Goal: Information Seeking & Learning: Compare options

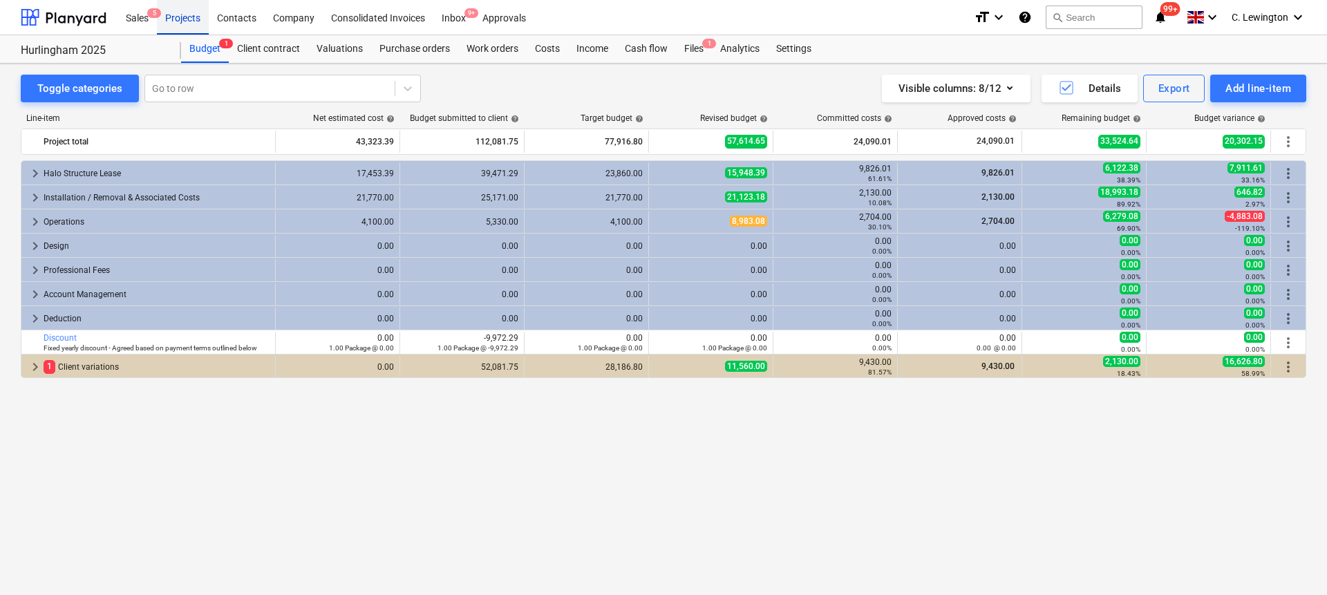
click at [174, 26] on div "Projects" at bounding box center [183, 16] width 52 height 35
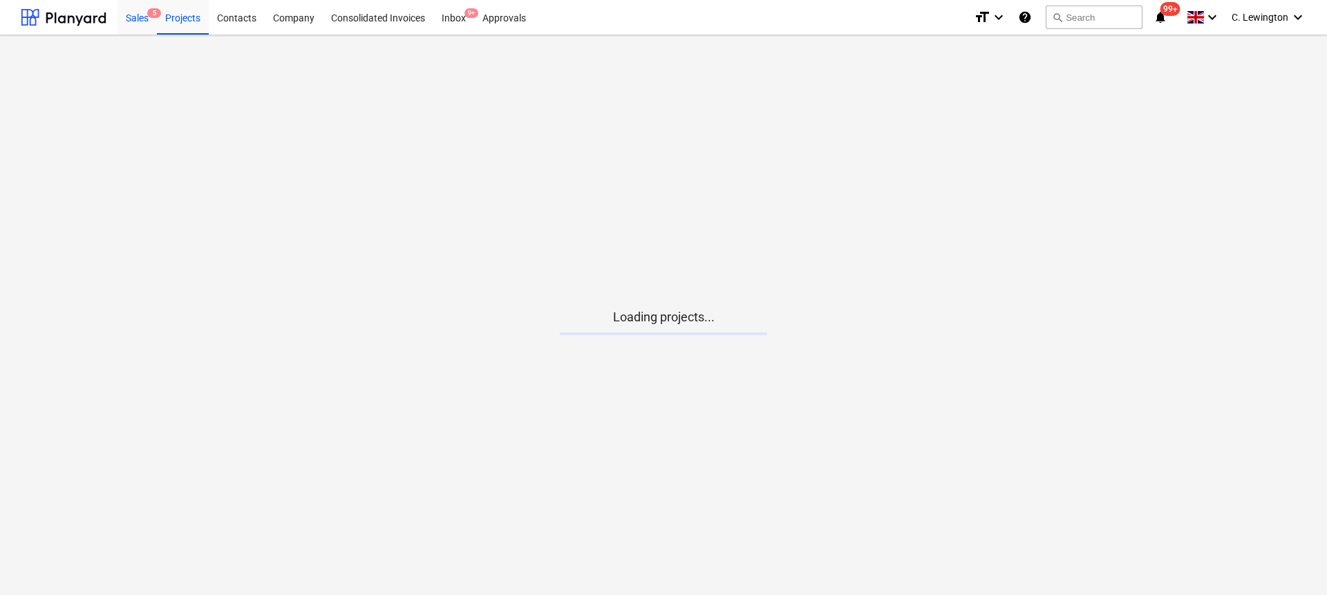
click at [129, 17] on div "Sales 5" at bounding box center [137, 16] width 39 height 35
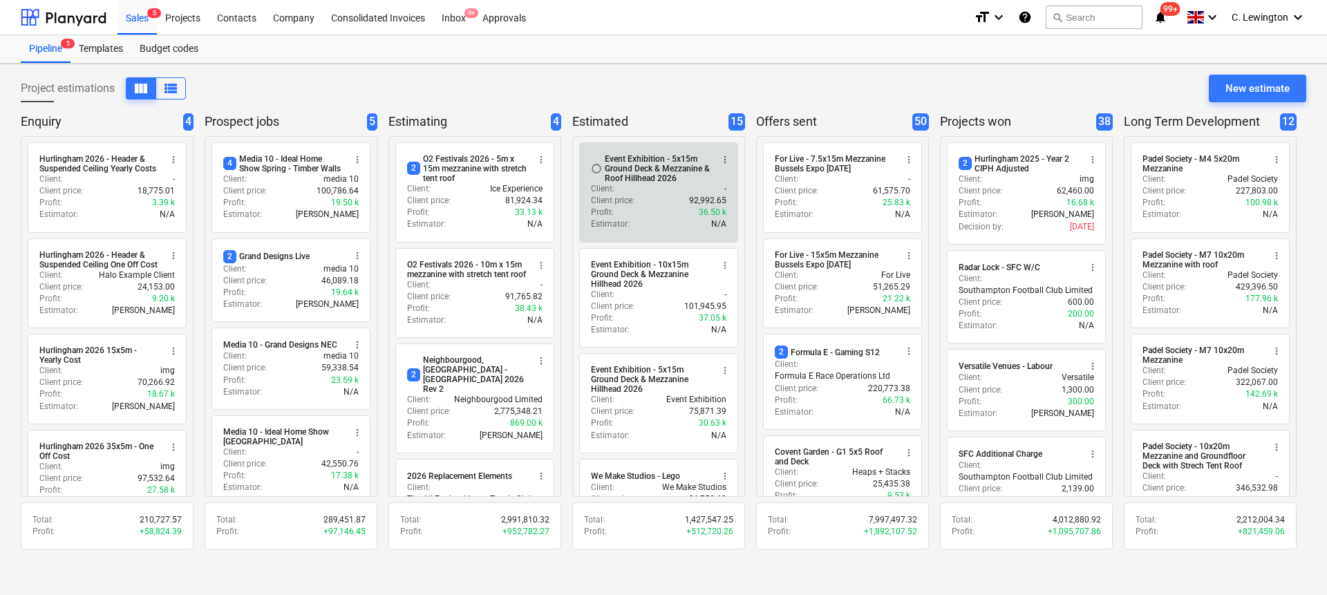
click at [644, 226] on div "Estimator : N/A" at bounding box center [659, 224] width 136 height 12
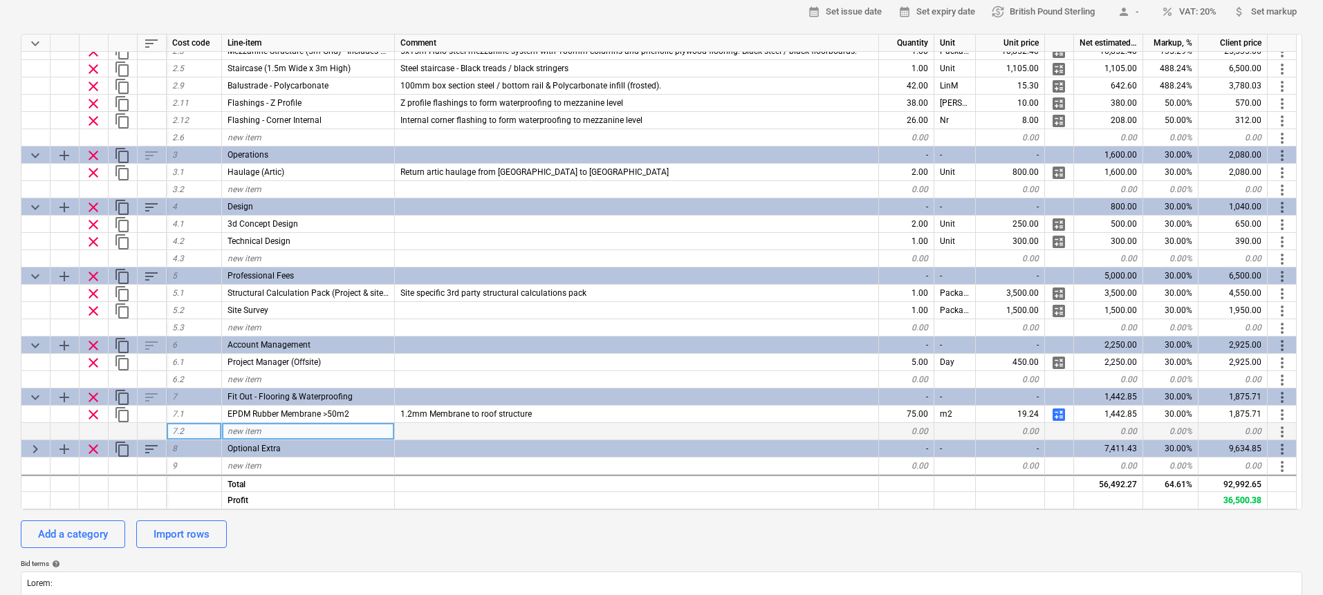
scroll to position [200, 0]
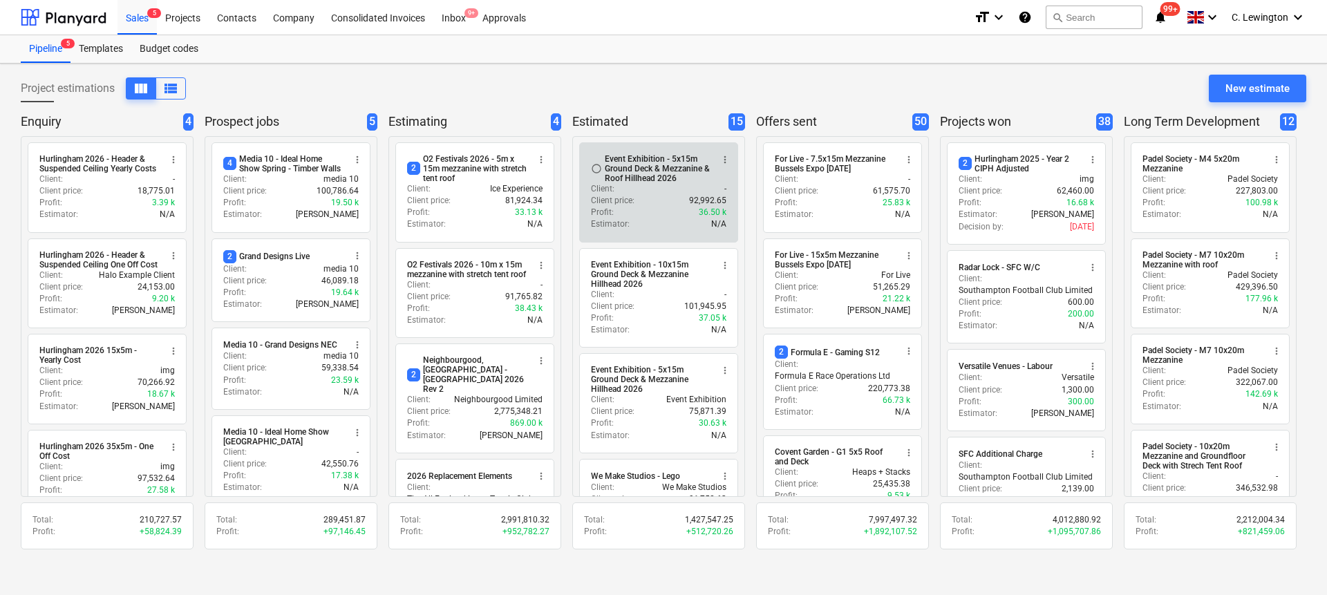
click at [666, 204] on div "Client price : 92,992.65" at bounding box center [659, 201] width 136 height 12
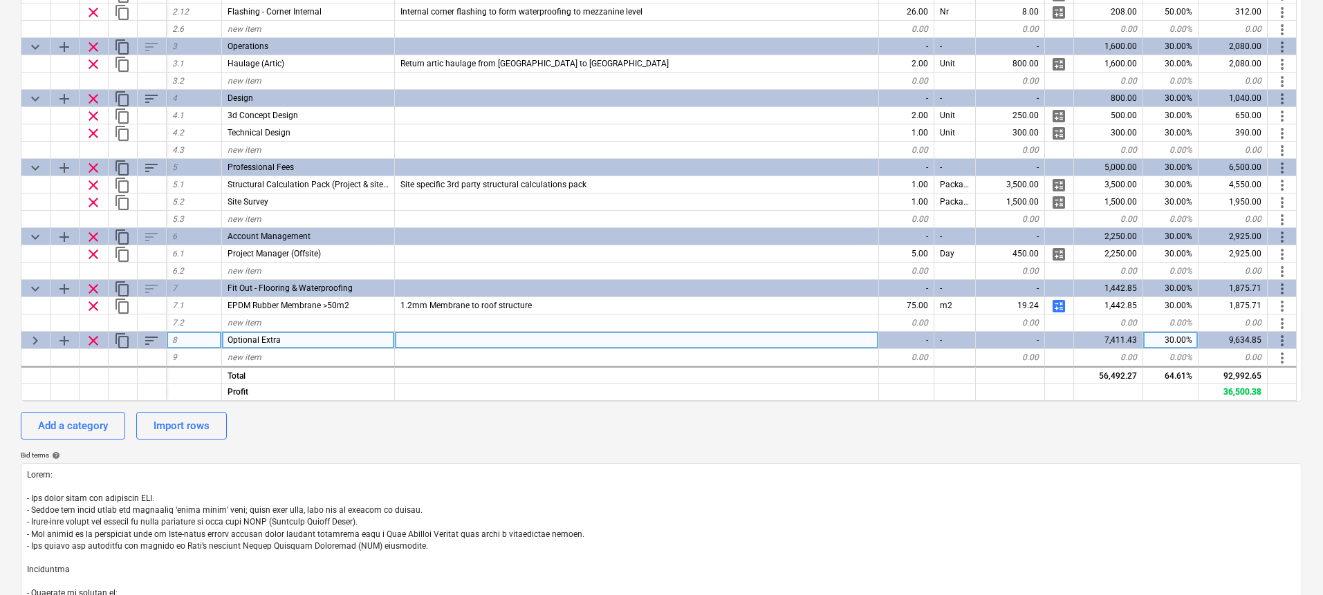
scroll to position [327, 0]
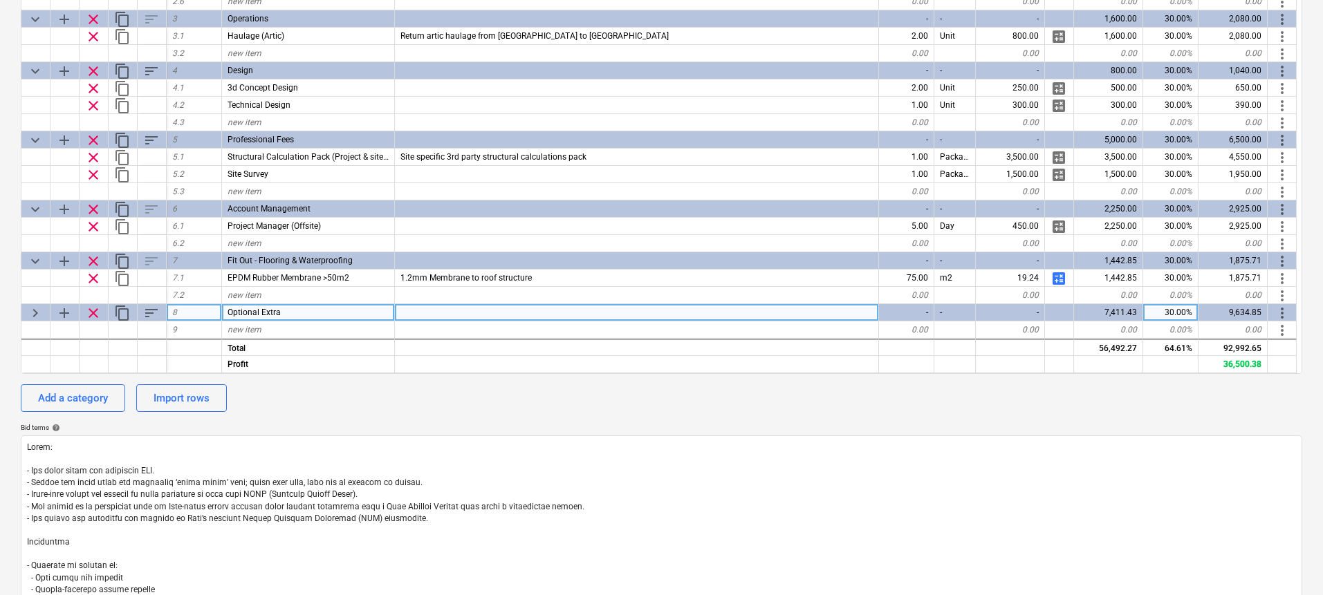
click at [37, 312] on span "keyboard_arrow_right" at bounding box center [35, 313] width 17 height 17
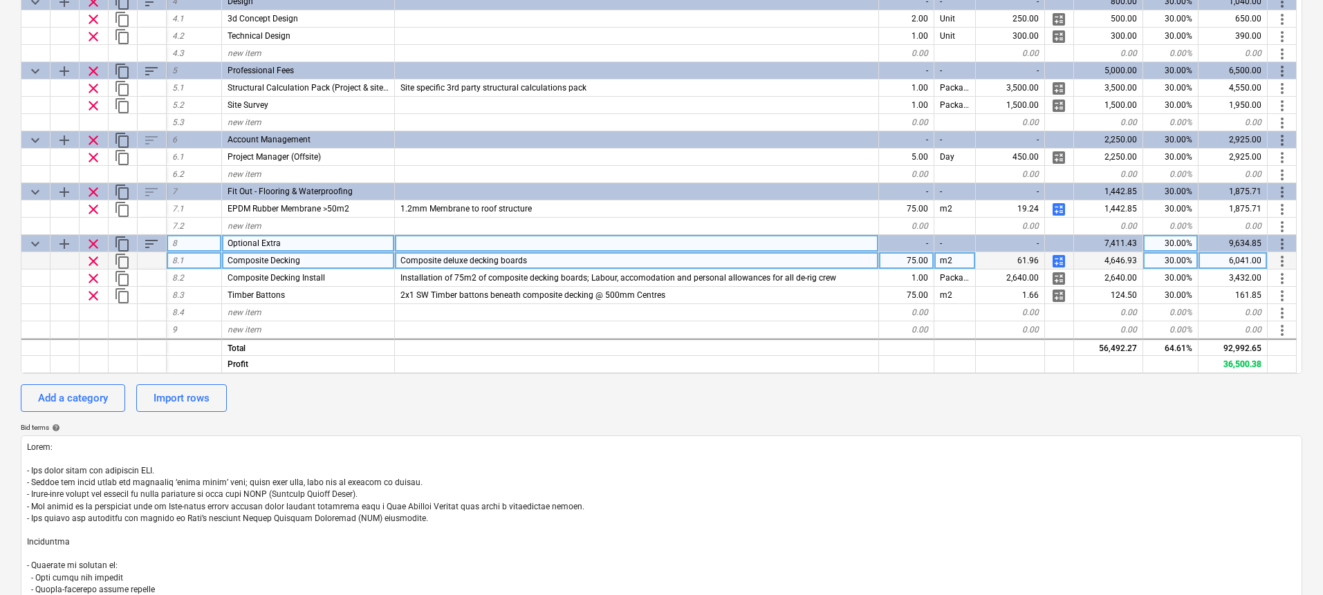
scroll to position [199, 0]
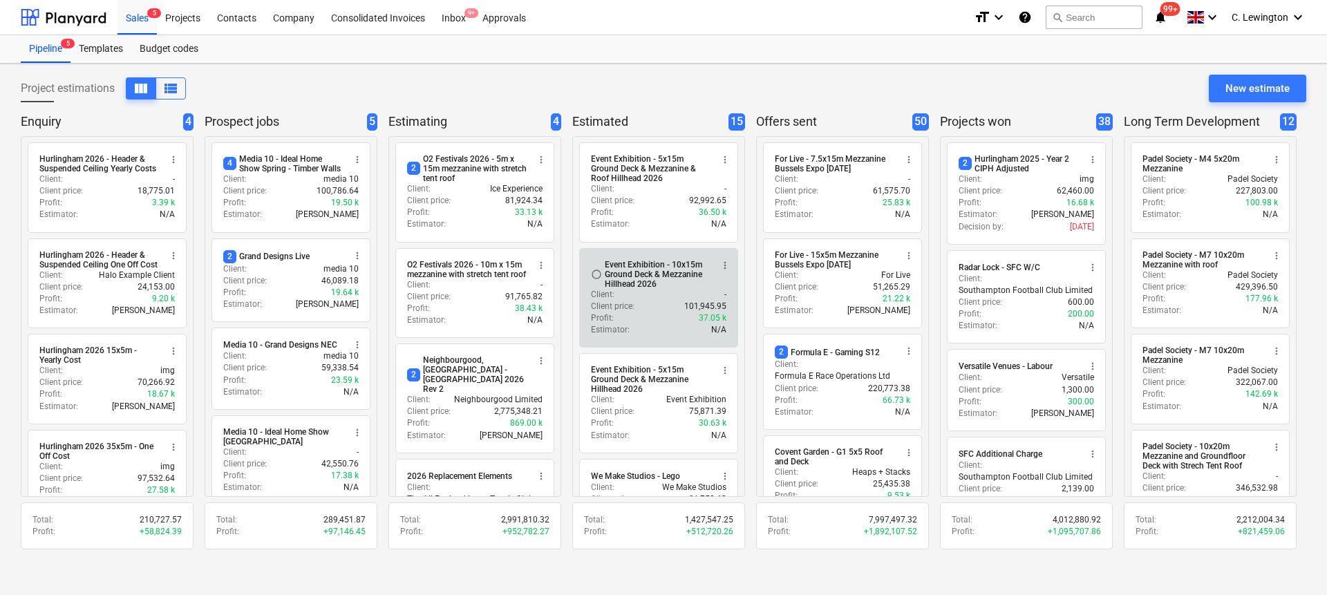
click at [697, 305] on p "101,945.95" at bounding box center [705, 307] width 42 height 12
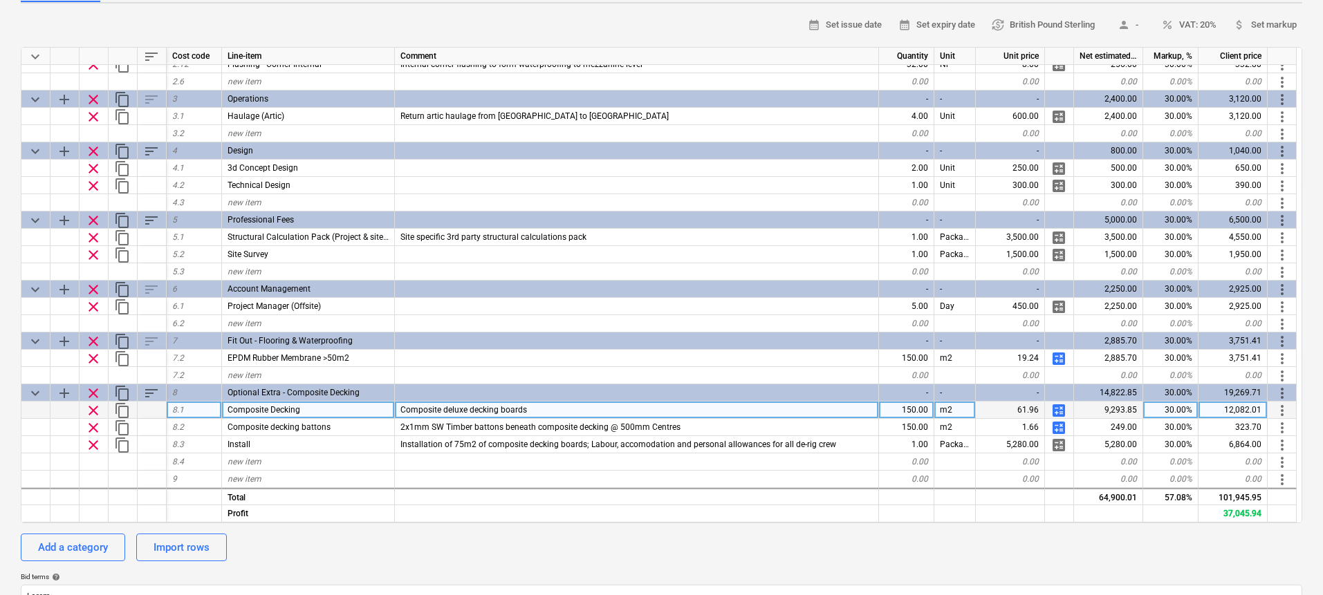
scroll to position [187, 0]
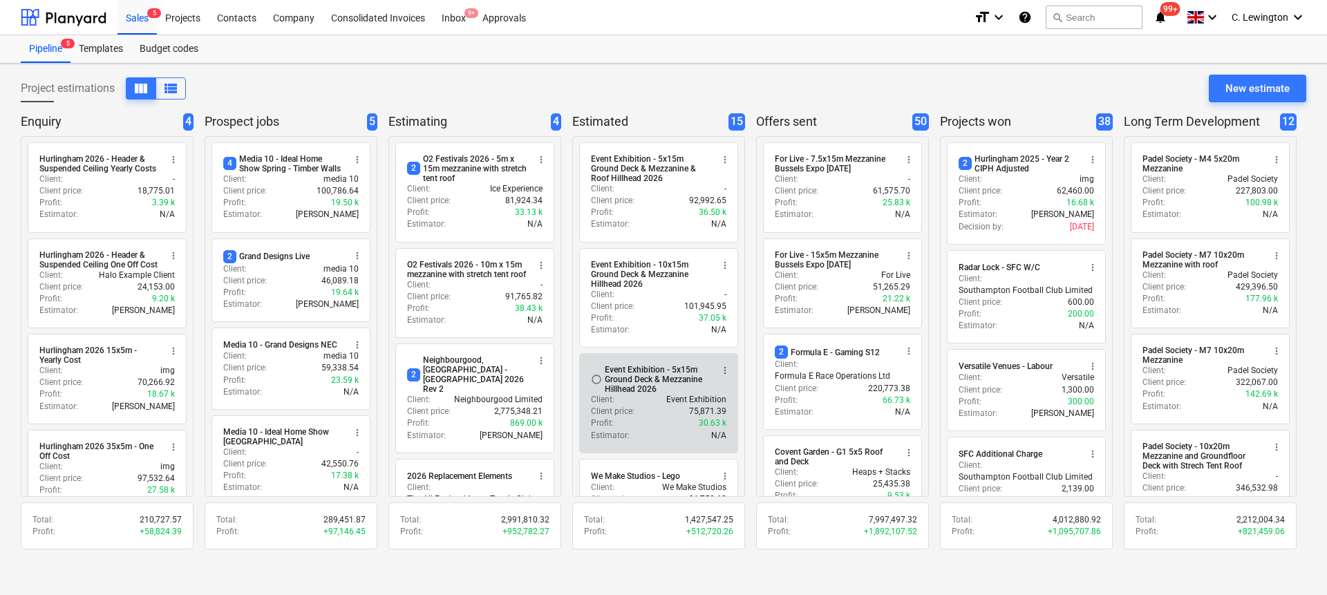
click at [676, 406] on div "Client price : 75,871.39" at bounding box center [659, 412] width 136 height 12
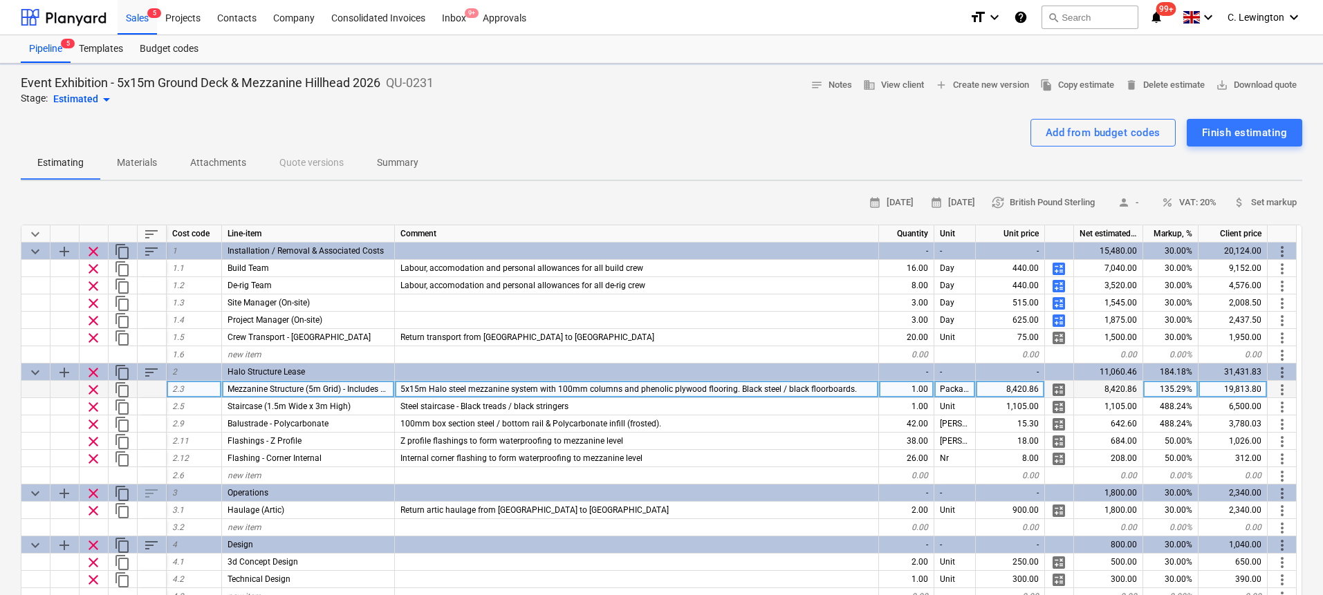
type textarea "x"
